Goal: Information Seeking & Learning: Learn about a topic

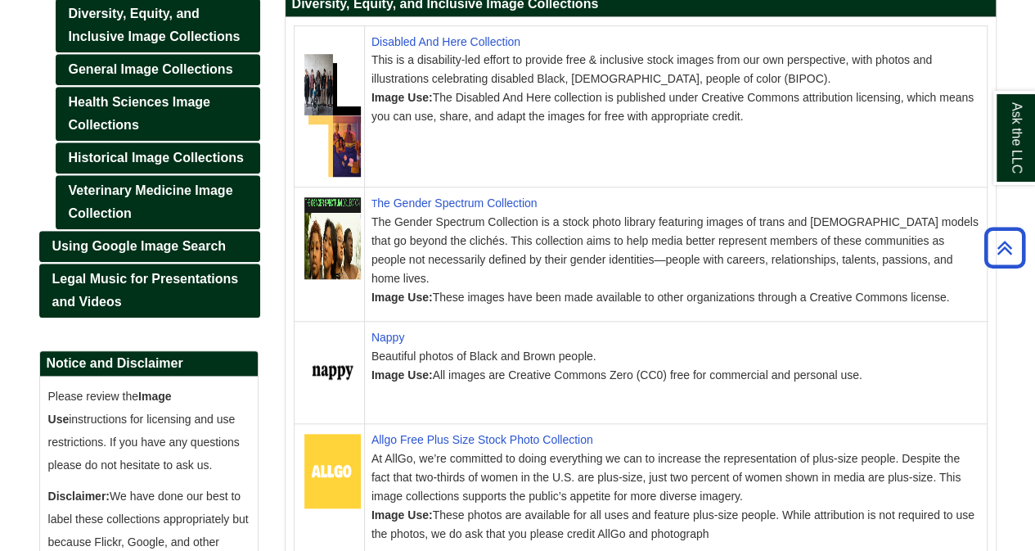
scroll to position [565, 0]
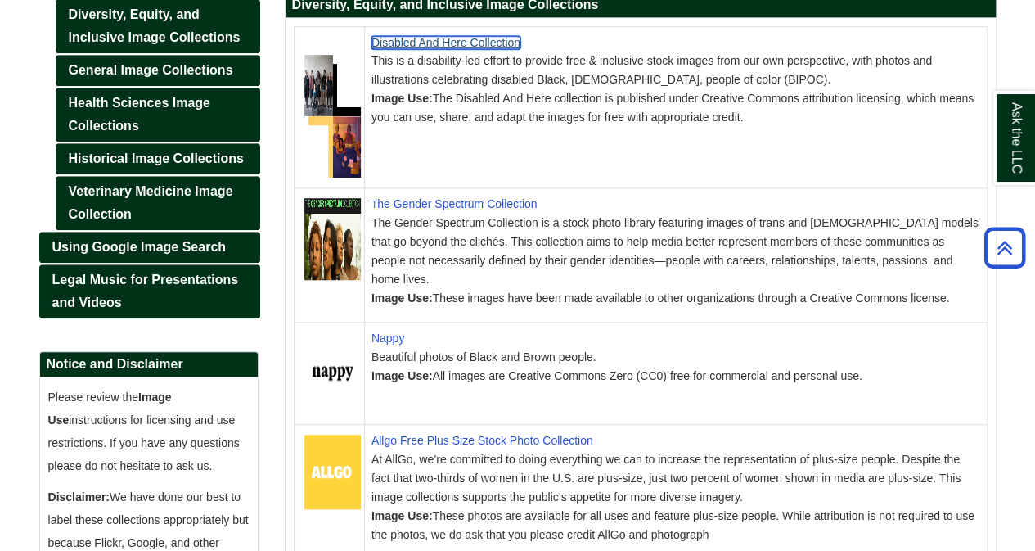
click at [470, 40] on link "Disabled And Here Collection" at bounding box center [445, 42] width 149 height 13
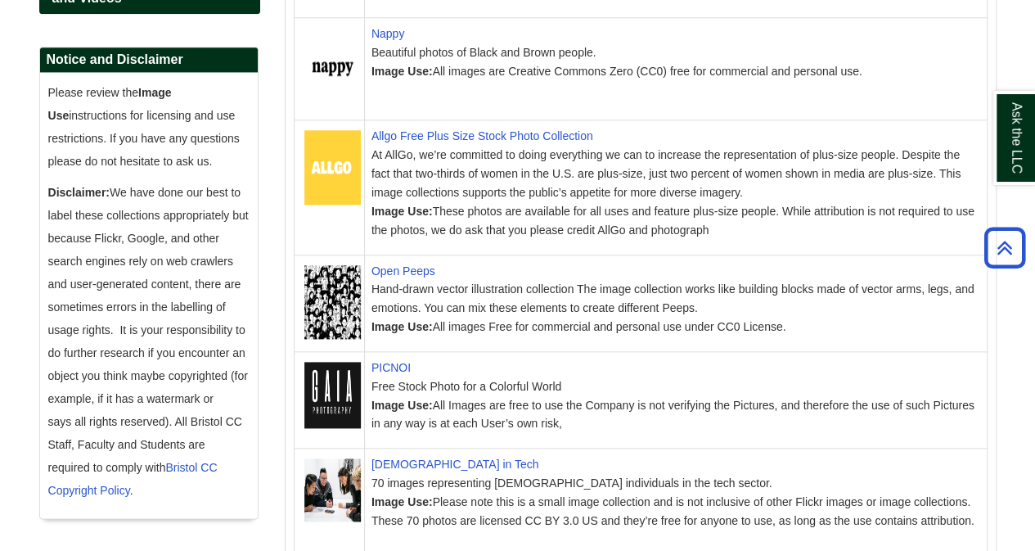
scroll to position [870, 0]
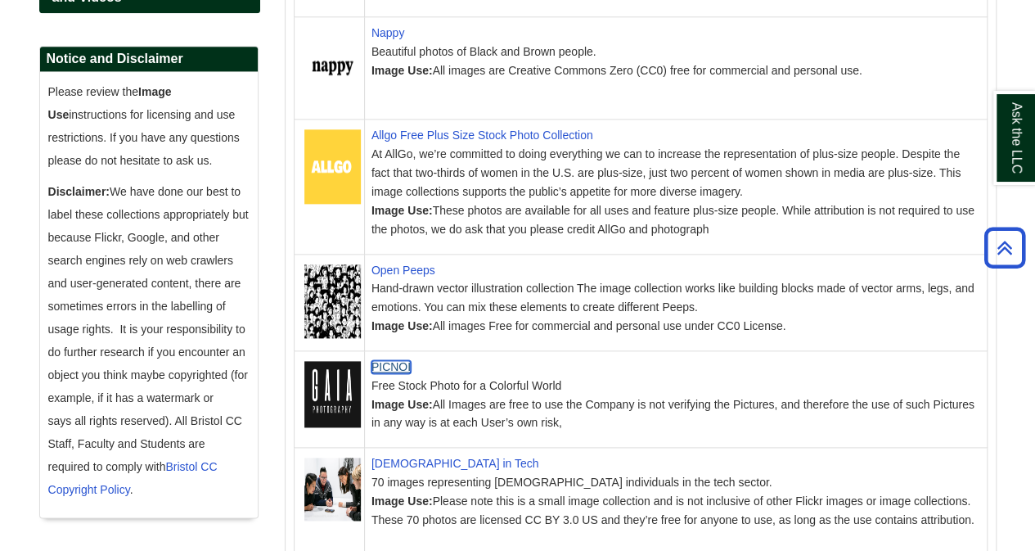
click at [397, 360] on link "PICNOI" at bounding box center [390, 366] width 39 height 13
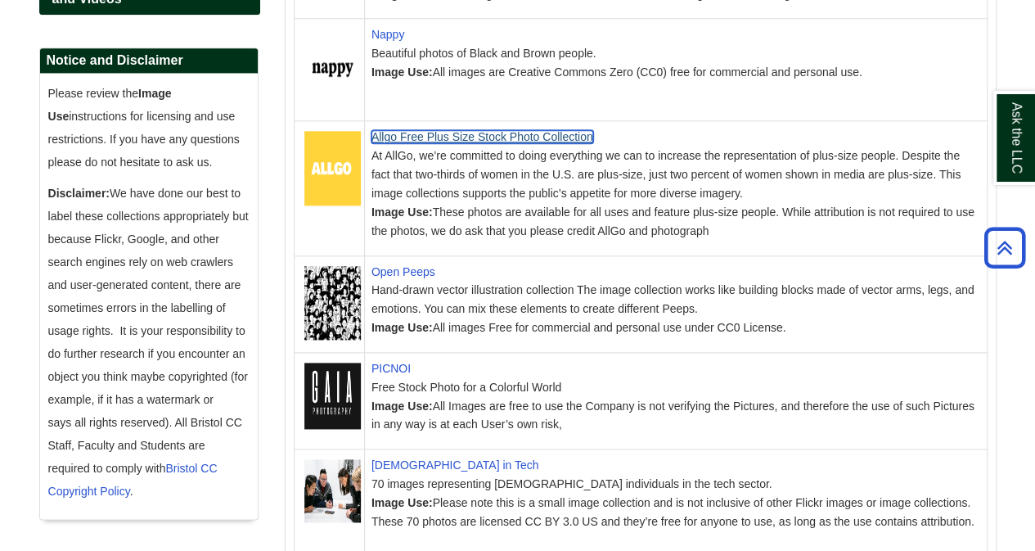
click at [470, 130] on link "Allgo Free Plus Size Stock Photo Collection" at bounding box center [482, 136] width 222 height 13
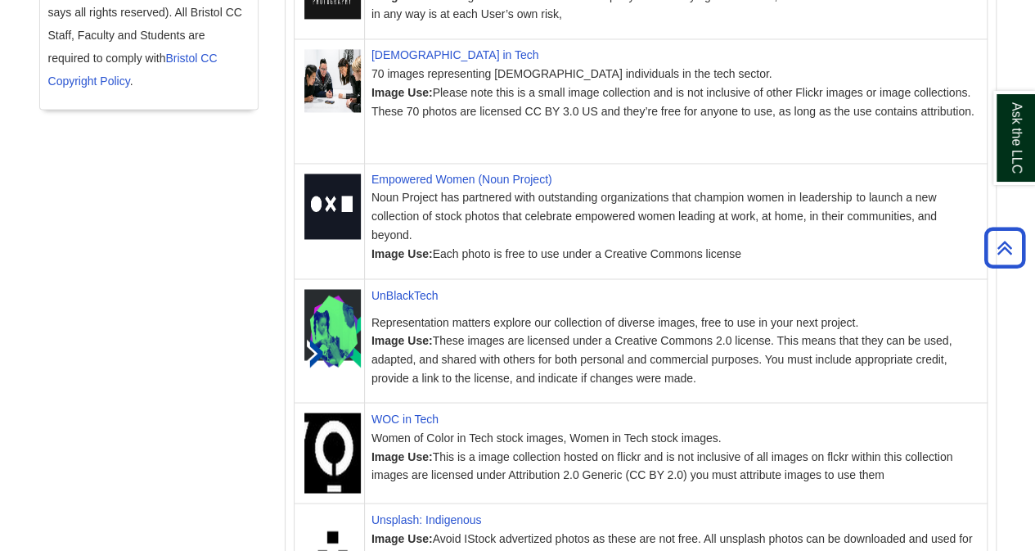
scroll to position [1279, 0]
click at [404, 287] on link "UnBlackTech" at bounding box center [404, 293] width 67 height 13
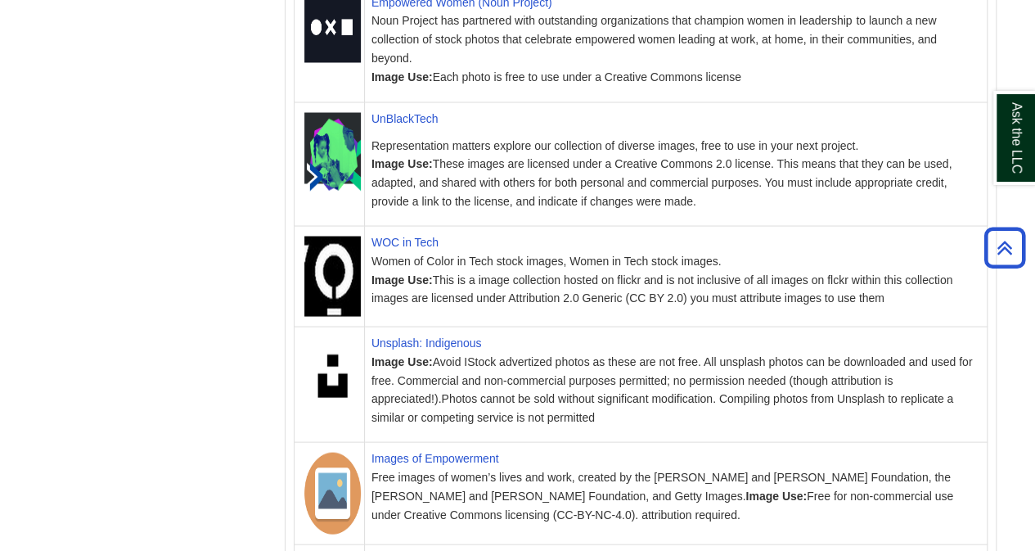
scroll to position [1464, 0]
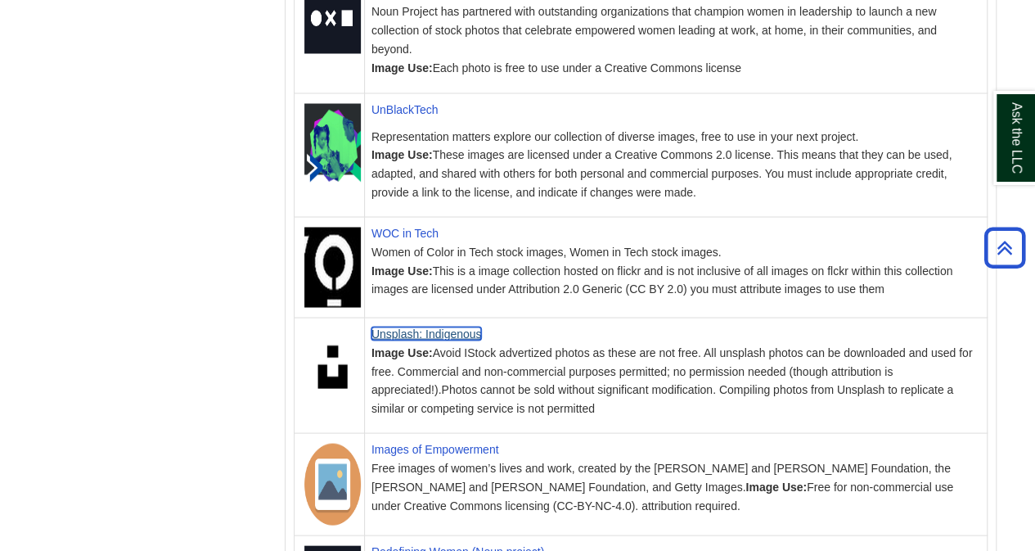
click at [461, 326] on link "Unsplash: Indigenous" at bounding box center [426, 332] width 110 height 13
